Goal: Information Seeking & Learning: Learn about a topic

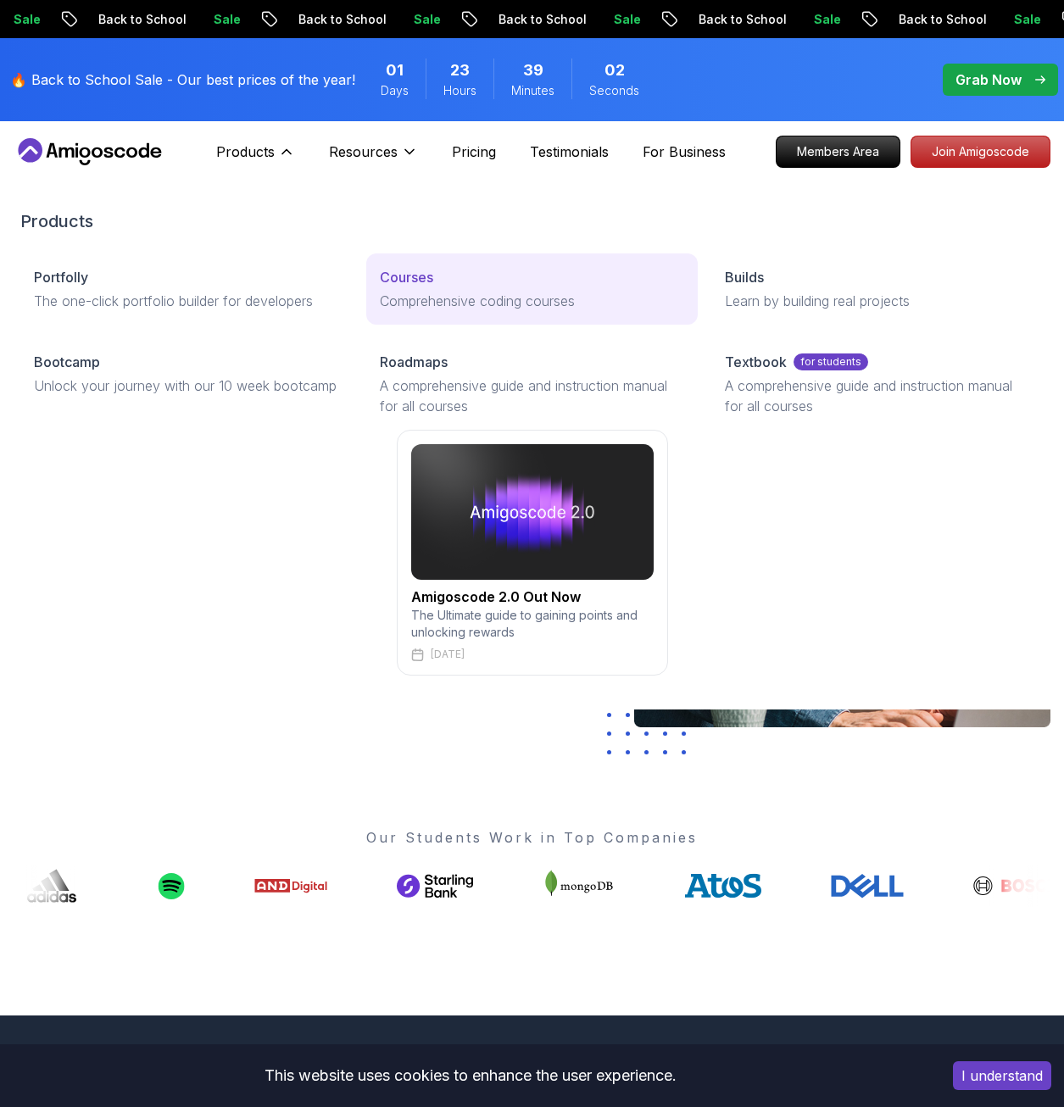
click at [426, 280] on p "Courses" at bounding box center [406, 277] width 53 height 20
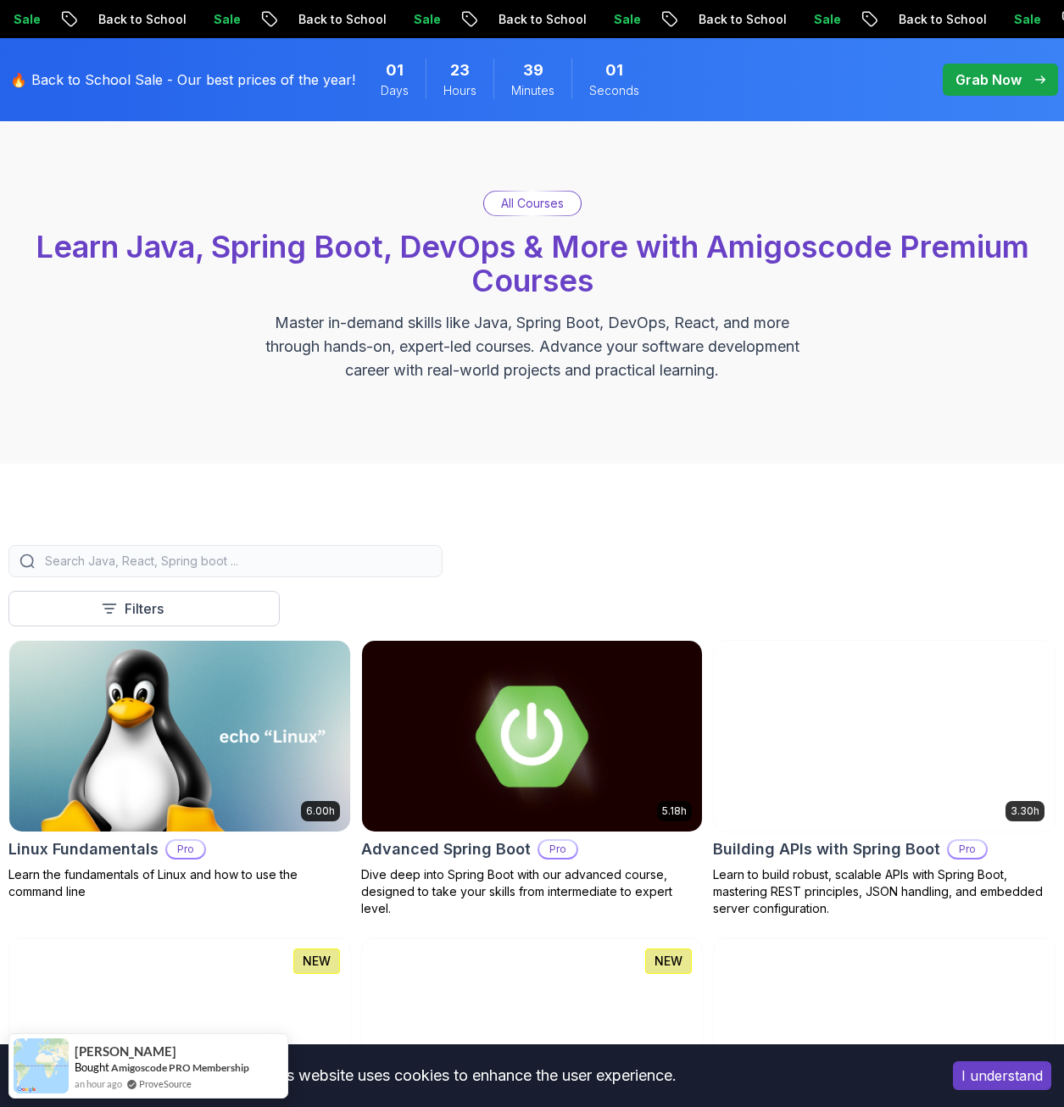
scroll to position [339, 0]
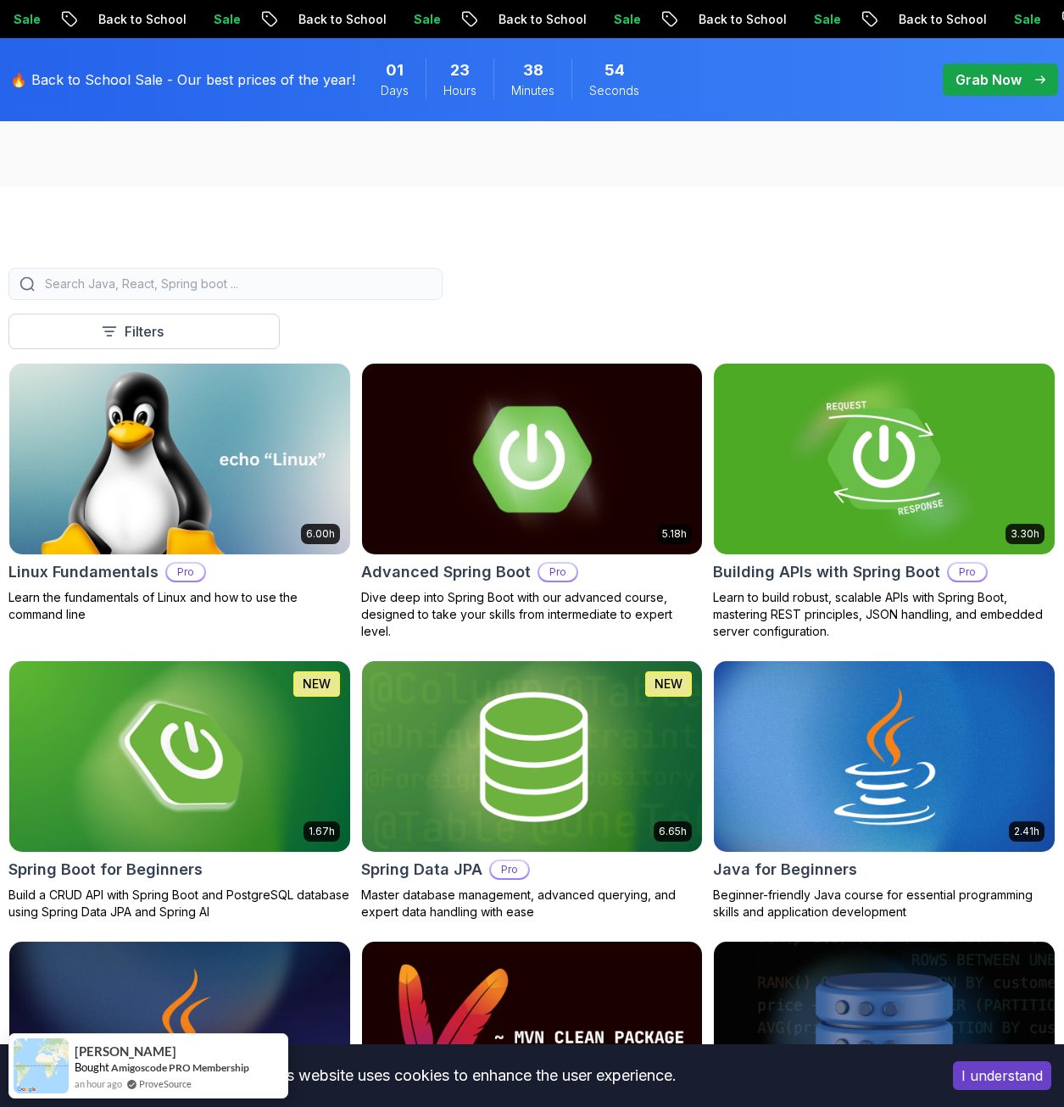
scroll to position [424, 0]
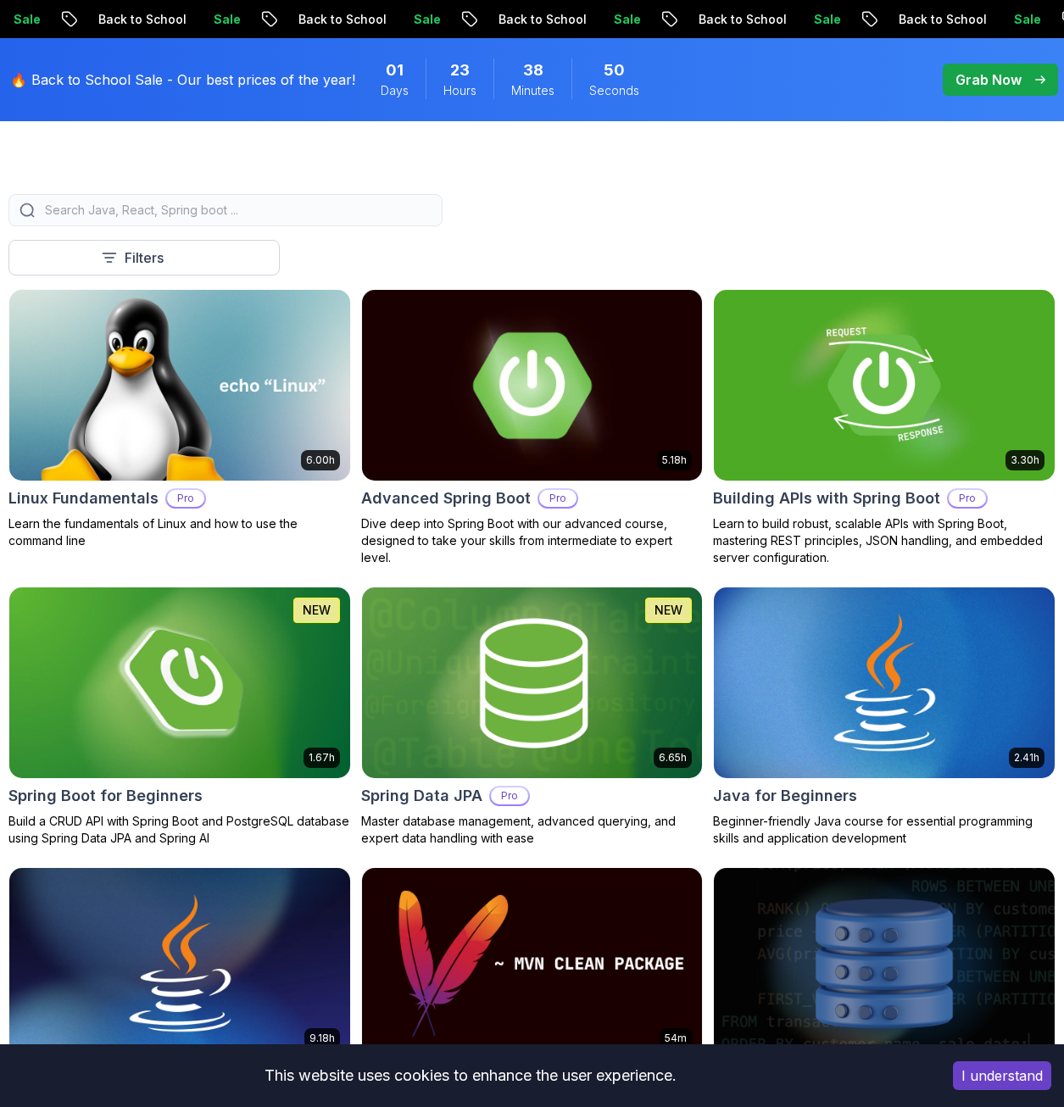
click at [648, 414] on img at bounding box center [532, 385] width 358 height 200
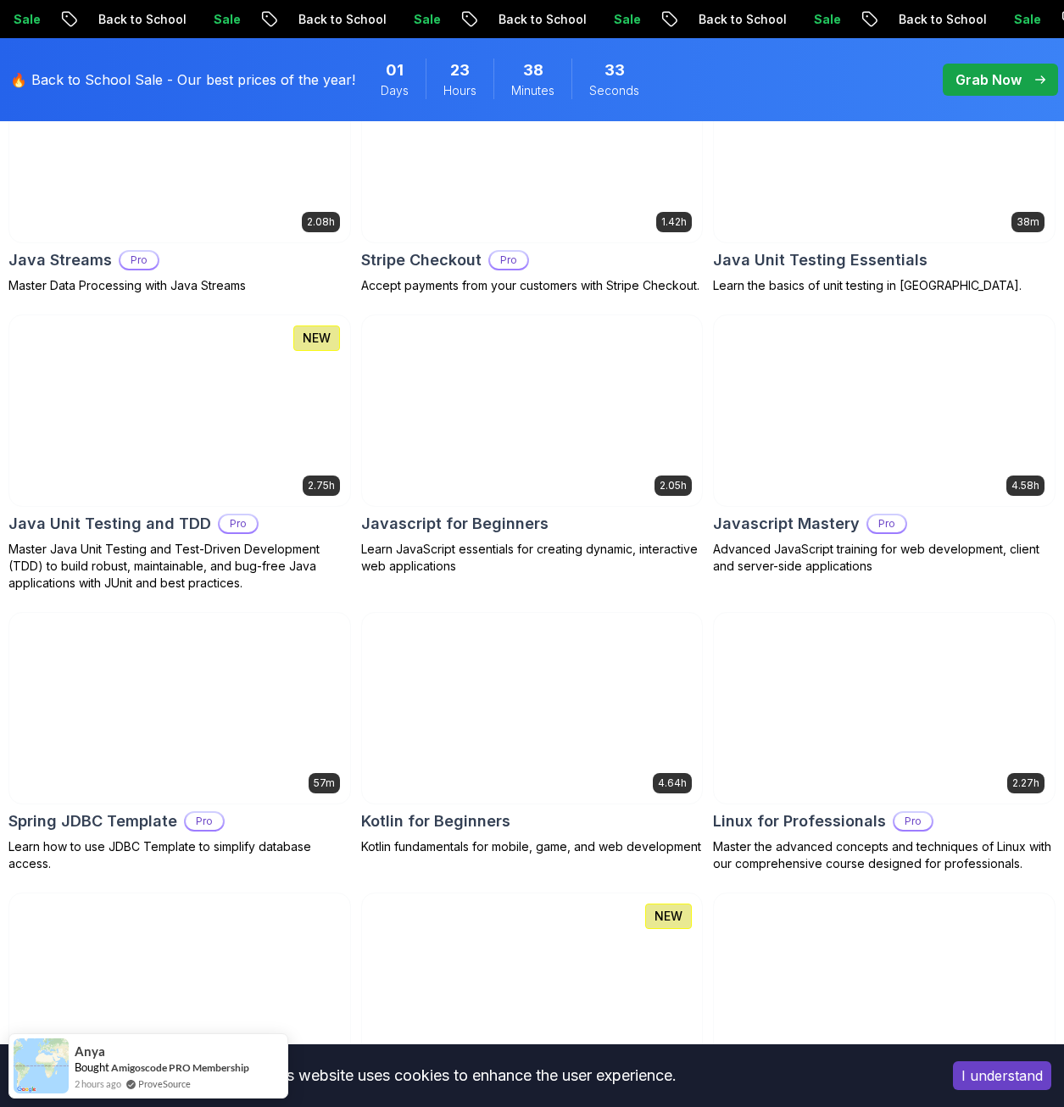
scroll to position [3390, 0]
